Goal: Transaction & Acquisition: Book appointment/travel/reservation

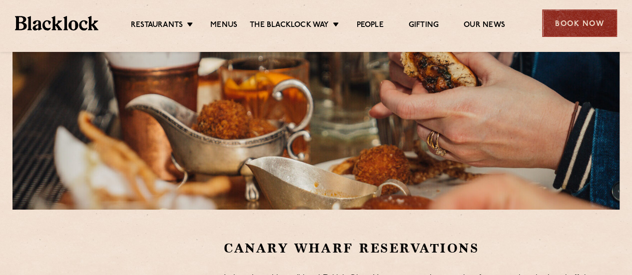
click at [568, 26] on div "Book Now" at bounding box center [579, 22] width 75 height 27
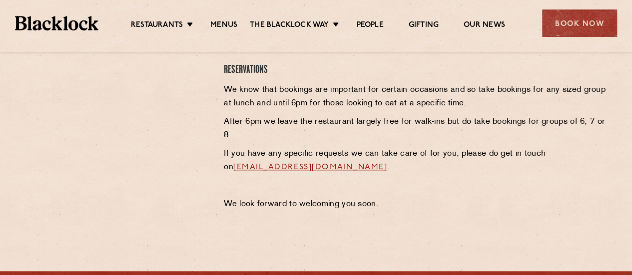
scroll to position [250, 0]
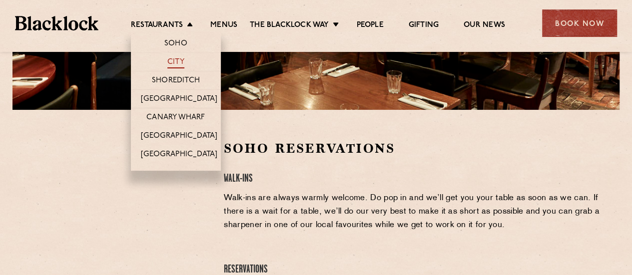
click at [178, 58] on link "City" at bounding box center [175, 62] width 17 height 11
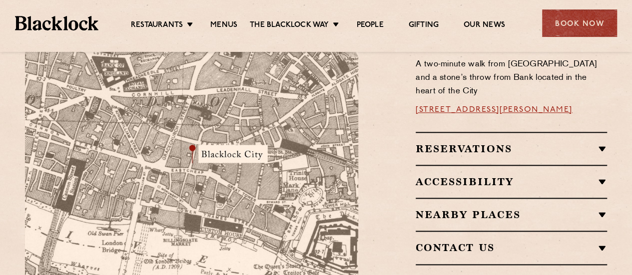
scroll to position [391, 0]
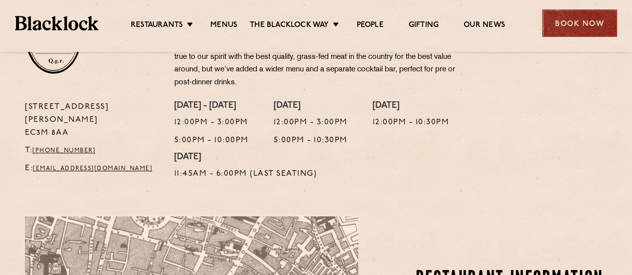
click at [562, 25] on div "Book Now" at bounding box center [579, 22] width 75 height 27
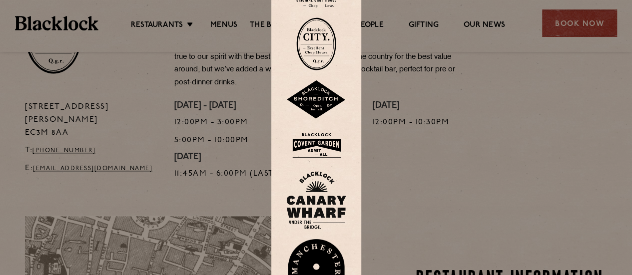
click at [315, 205] on img at bounding box center [316, 200] width 60 height 58
